Goal: Obtain resource: Download file/media

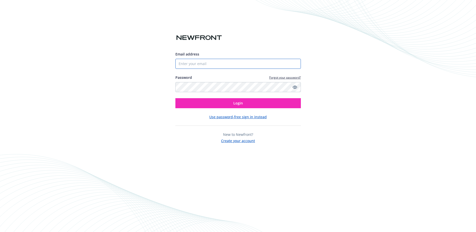
click at [214, 63] on input "Email address" at bounding box center [237, 64] width 125 height 10
type input "[EMAIL_ADDRESS][DOMAIN_NAME]"
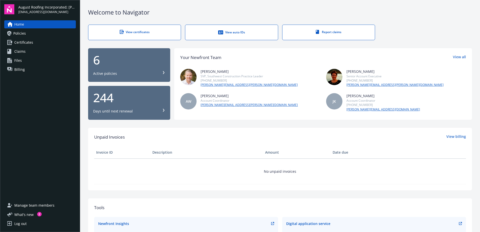
click at [405, 35] on div "View certificates View auto IDs Report claims" at bounding box center [280, 33] width 384 height 16
click at [30, 40] on span "Certificates" at bounding box center [23, 42] width 19 height 8
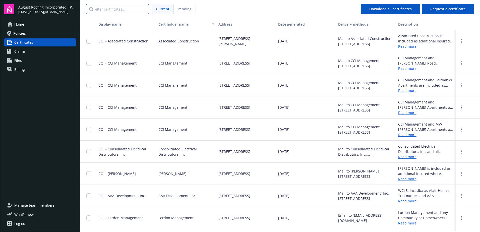
click at [113, 10] on input "Filter certificates..." at bounding box center [117, 9] width 63 height 10
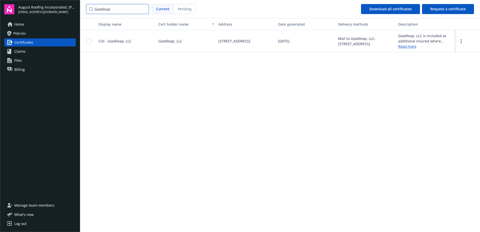
type input "Goodleap"
click at [123, 41] on span "COI - Goodleap, LLC" at bounding box center [114, 41] width 33 height 5
click at [89, 41] on input "checkbox" at bounding box center [88, 41] width 5 height 5
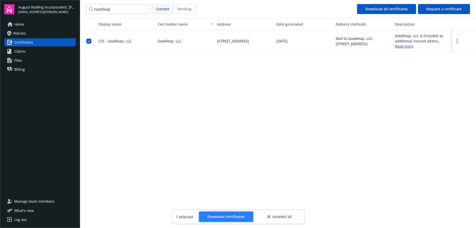
click at [237, 217] on span "Download certificates" at bounding box center [225, 216] width 37 height 5
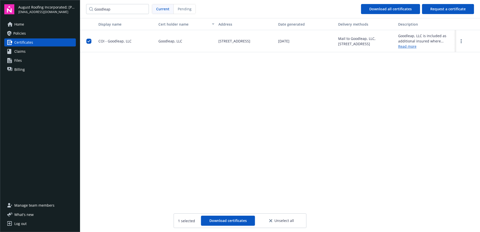
drag, startPoint x: 326, startPoint y: 94, endPoint x: 328, endPoint y: 96, distance: 2.9
click at [326, 94] on div "Display name Cert holder name Address Date generated Delivery methods Descripti…" at bounding box center [280, 124] width 400 height 213
click at [16, 224] on div "Log out" at bounding box center [20, 223] width 12 height 8
